Goal: Information Seeking & Learning: Learn about a topic

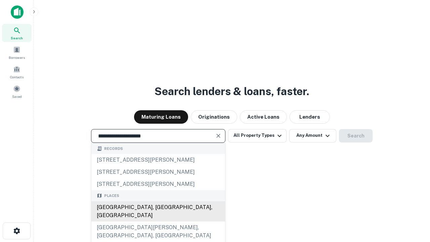
click at [158, 221] on div "Santa Monica, CA, USA" at bounding box center [158, 211] width 134 height 20
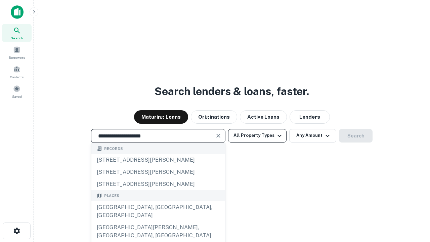
click at [257, 135] on button "All Property Types" at bounding box center [257, 135] width 58 height 13
type input "**********"
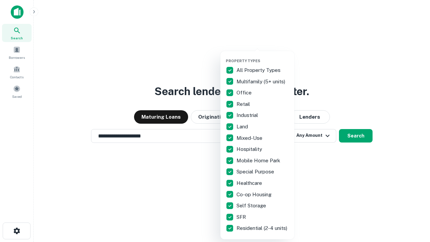
click at [263, 56] on button "button" at bounding box center [263, 56] width 74 height 0
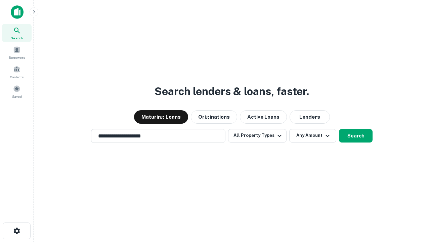
scroll to position [10, 0]
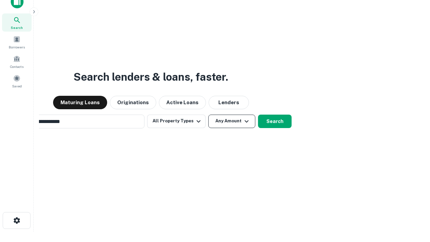
click at [208, 115] on button "Any Amount" at bounding box center [231, 121] width 47 height 13
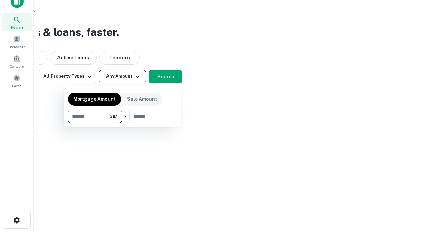
type input "*******"
click at [123, 123] on button "button" at bounding box center [123, 123] width 110 height 0
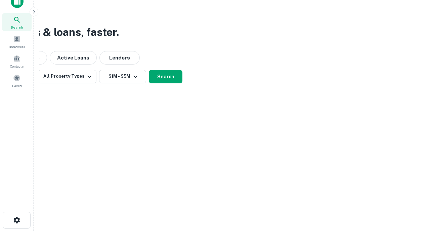
scroll to position [4, 124]
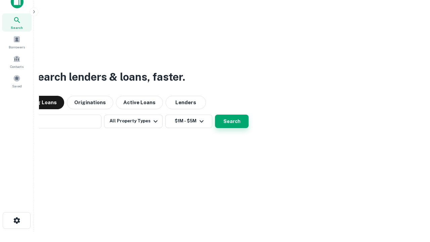
click at [215, 115] on button "Search" at bounding box center [232, 121] width 34 height 13
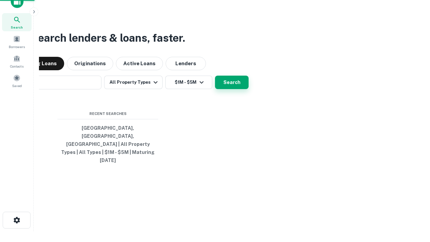
scroll to position [18, 190]
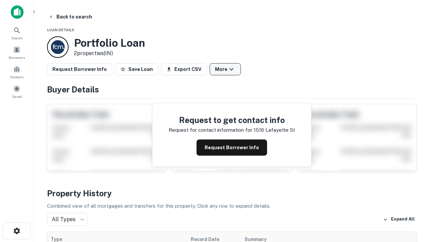
click at [225, 69] on button "More" at bounding box center [225, 69] width 31 height 12
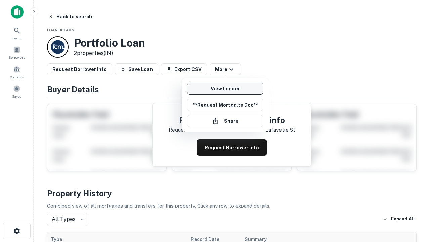
click at [225, 89] on link "View Lender" at bounding box center [225, 89] width 76 height 12
